Goal: Ask a question: Seek information or help from site administrators or community

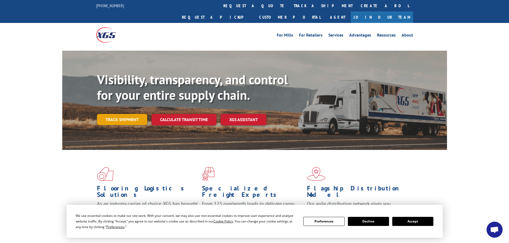
click at [125, 114] on link "Track shipment" at bounding box center [122, 119] width 50 height 11
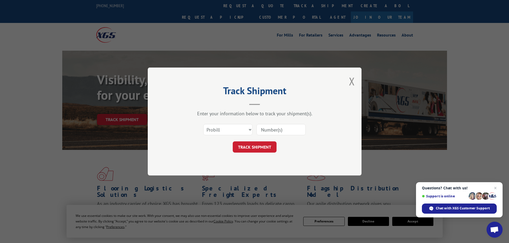
click at [277, 132] on input at bounding box center [280, 129] width 49 height 11
paste input "41568157"
type input "41568157"
click at [254, 147] on button "TRACK SHIPMENT" at bounding box center [255, 147] width 44 height 11
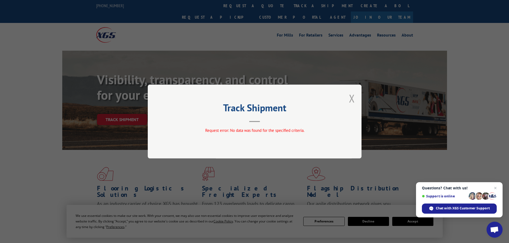
click at [351, 99] on button "Close modal" at bounding box center [352, 98] width 6 height 14
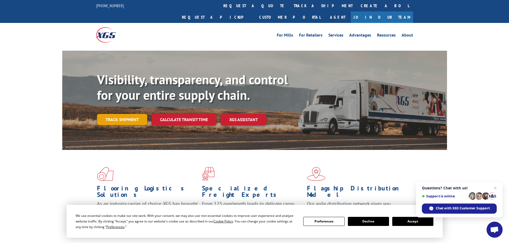
click at [123, 114] on link "Track shipment" at bounding box center [122, 119] width 50 height 11
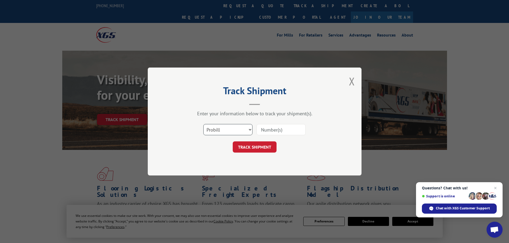
click at [229, 127] on select "Select category... Probill BOL PO" at bounding box center [227, 129] width 49 height 11
select select "po"
click at [203, 124] on select "Select category... Probill BOL PO" at bounding box center [227, 129] width 49 height 11
click at [269, 134] on input at bounding box center [280, 129] width 49 height 11
paste input "41568157"
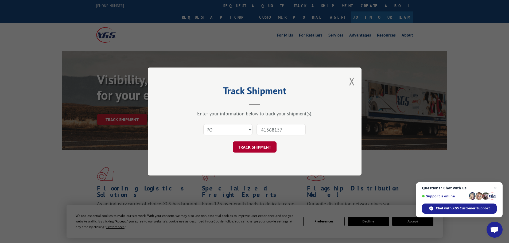
type input "41568157"
click at [258, 145] on button "TRACK SHIPMENT" at bounding box center [255, 147] width 44 height 11
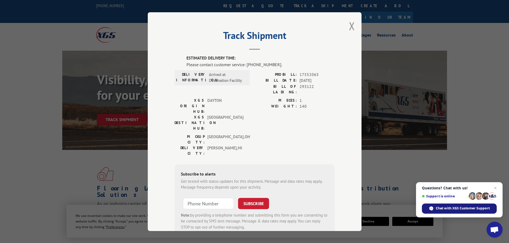
click at [449, 208] on span "Chat with XGS Customer Support" at bounding box center [462, 208] width 54 height 5
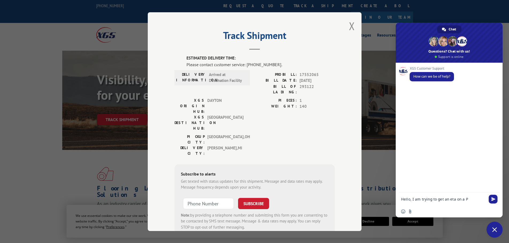
type textarea "Hello, I am trying to get an eta on a PO"
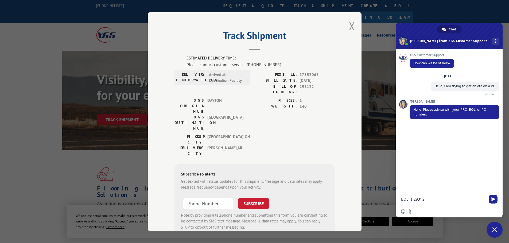
type textarea "BOL is 293122"
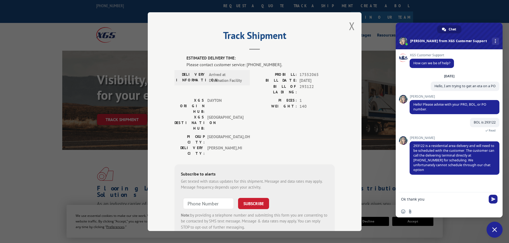
type textarea "Ok thank you."
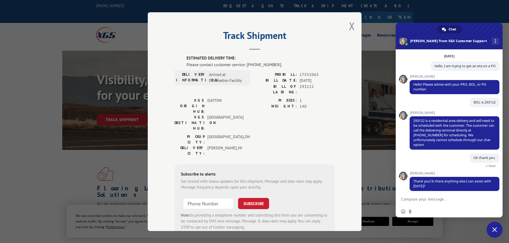
scroll to position [30, 0]
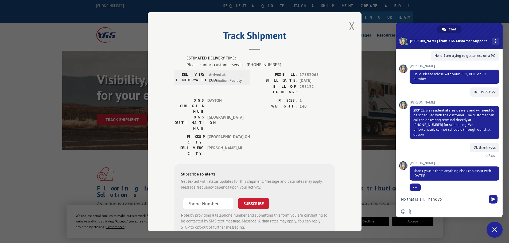
type textarea "No that is all. Thank you"
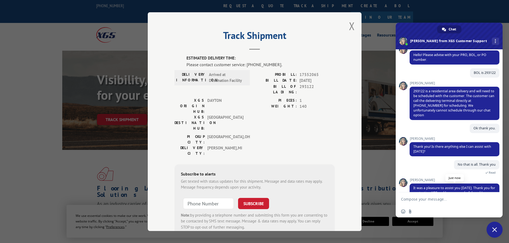
scroll to position [71, 0]
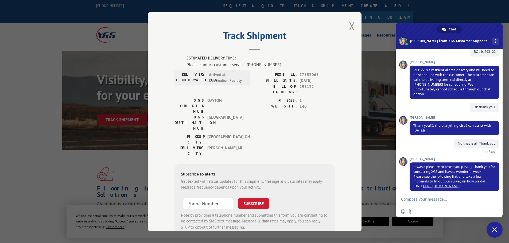
click at [495, 229] on span "Close chat" at bounding box center [494, 229] width 5 height 5
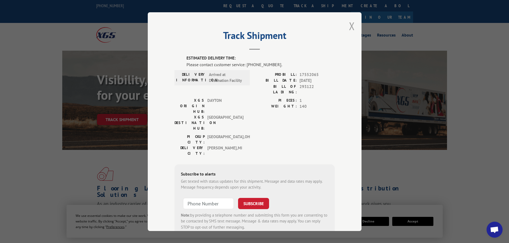
click at [352, 27] on button "Close modal" at bounding box center [352, 26] width 6 height 14
